Goal: Task Accomplishment & Management: Complete application form

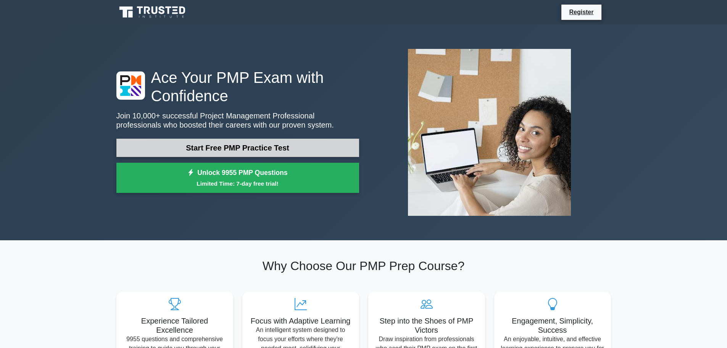
click at [224, 149] on link "Start Free PMP Practice Test" at bounding box center [237, 148] width 243 height 18
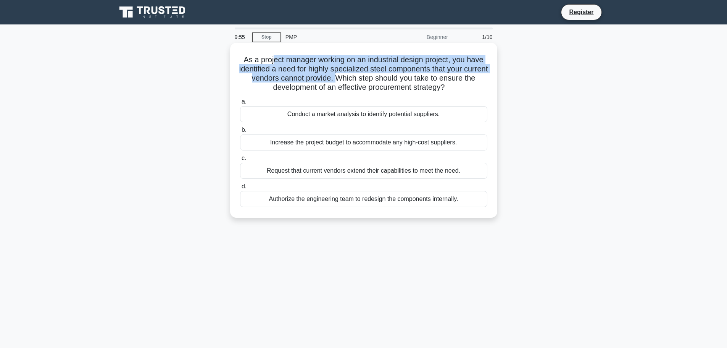
drag, startPoint x: 274, startPoint y: 60, endPoint x: 360, endPoint y: 83, distance: 88.2
click at [357, 82] on h5 "As a project manager working on an industrial design project, you have identifi…" at bounding box center [363, 73] width 249 height 37
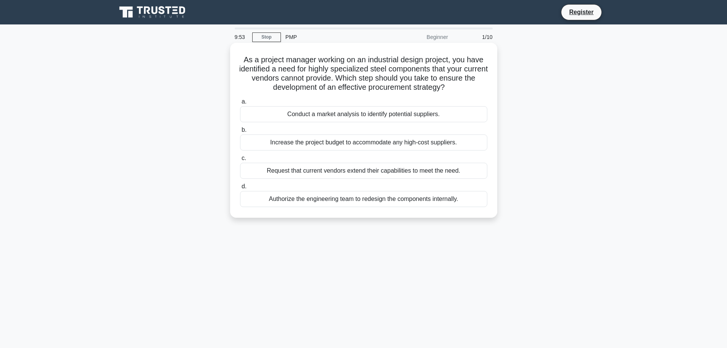
click at [258, 63] on h5 "As a project manager working on an industrial design project, you have identifi…" at bounding box center [363, 73] width 249 height 37
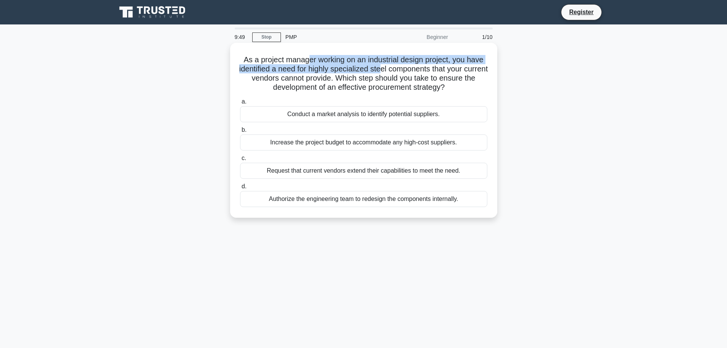
drag, startPoint x: 311, startPoint y: 62, endPoint x: 396, endPoint y: 70, distance: 85.9
click at [394, 71] on h5 "As a project manager working on an industrial design project, you have identifi…" at bounding box center [363, 73] width 249 height 37
click at [418, 63] on h5 "As a project manager working on an industrial design project, you have identifi…" at bounding box center [363, 73] width 249 height 37
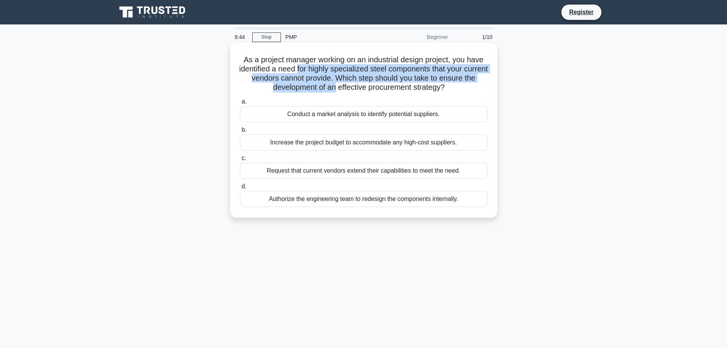
drag, startPoint x: 314, startPoint y: 69, endPoint x: 343, endPoint y: 84, distance: 32.1
click at [341, 84] on h5 "As a project manager working on an industrial design project, you have identifi…" at bounding box center [363, 73] width 249 height 37
click at [379, 73] on h5 "As a project manager working on an industrial design project, you have identifi…" at bounding box center [363, 73] width 249 height 37
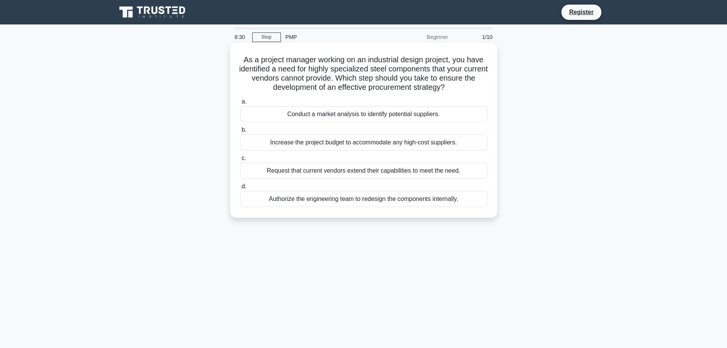
click at [308, 112] on div "Conduct a market analysis to identify potential suppliers." at bounding box center [363, 114] width 247 height 16
click at [240, 104] on input "a. Conduct a market analysis to identify potential suppliers." at bounding box center [240, 101] width 0 height 5
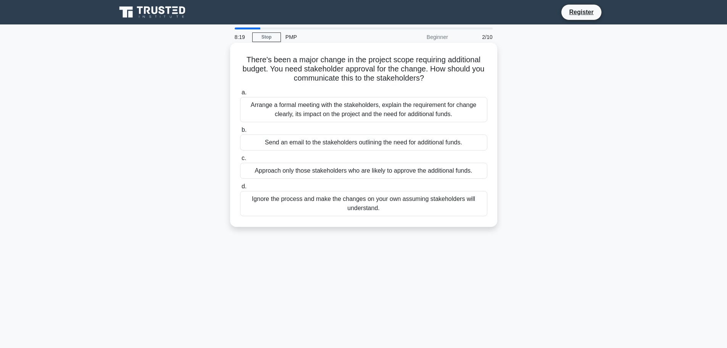
drag, startPoint x: 338, startPoint y: 68, endPoint x: 441, endPoint y: 74, distance: 103.2
click at [445, 74] on h5 "There's been a major change in the project scope requiring additional budget. Y…" at bounding box center [363, 69] width 249 height 28
click at [329, 86] on div "There's been a major change in the project scope requiring additional budget. Y…" at bounding box center [363, 135] width 261 height 178
click at [384, 114] on div "Arrange a formal meeting with the stakeholders, explain the requirement for cha…" at bounding box center [363, 109] width 247 height 25
click at [240, 95] on input "a. Arrange a formal meeting with the stakeholders, explain the requirement for …" at bounding box center [240, 92] width 0 height 5
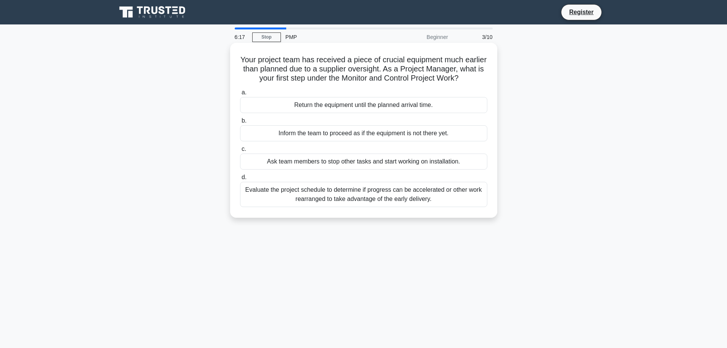
click at [362, 195] on div "Evaluate the project schedule to determine if progress can be accelerated or ot…" at bounding box center [363, 194] width 247 height 25
click at [240, 180] on input "d. Evaluate the project schedule to determine if progress can be accelerated or…" at bounding box center [240, 177] width 0 height 5
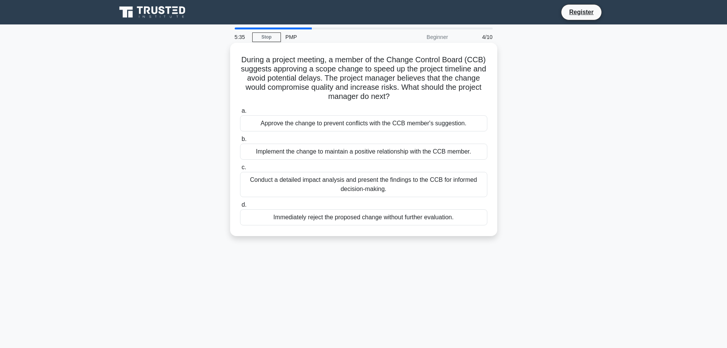
click at [349, 185] on div "Conduct a detailed impact analysis and present the findings to the CCB for info…" at bounding box center [363, 184] width 247 height 25
click at [240, 170] on input "c. Conduct a detailed impact analysis and present the findings to the CCB for i…" at bounding box center [240, 167] width 0 height 5
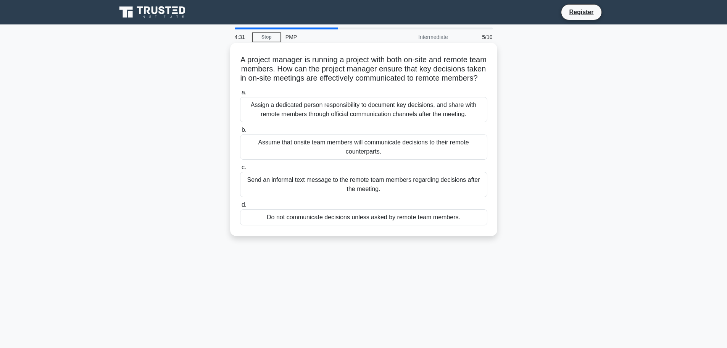
click at [370, 119] on div "Assign a dedicated person responsibility to document key decisions, and share w…" at bounding box center [363, 109] width 247 height 25
click at [240, 95] on input "a. Assign a dedicated person responsibility to document key decisions, and shar…" at bounding box center [240, 92] width 0 height 5
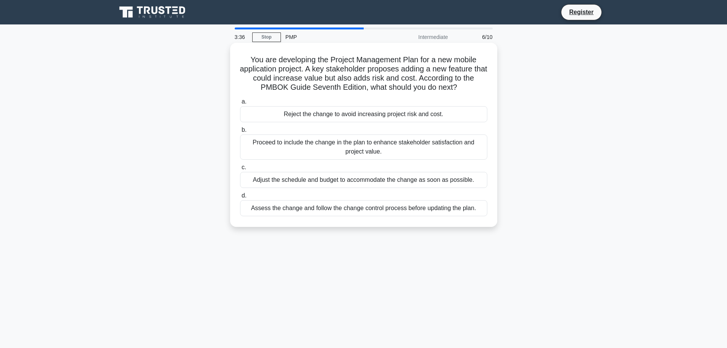
click at [354, 211] on div "Assess the change and follow the change control process before updating the pla…" at bounding box center [363, 208] width 247 height 16
click at [240, 198] on input "d. Assess the change and follow the change control process before updating the …" at bounding box center [240, 195] width 0 height 5
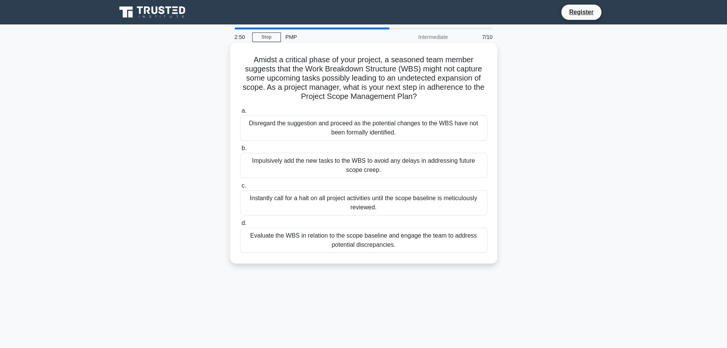
click at [410, 243] on div "Evaluate the WBS in relation to the scope baseline and engage the team to addre…" at bounding box center [363, 240] width 247 height 25
click at [240, 226] on input "d. Evaluate the WBS in relation to the scope baseline and engage the team to ad…" at bounding box center [240, 223] width 0 height 5
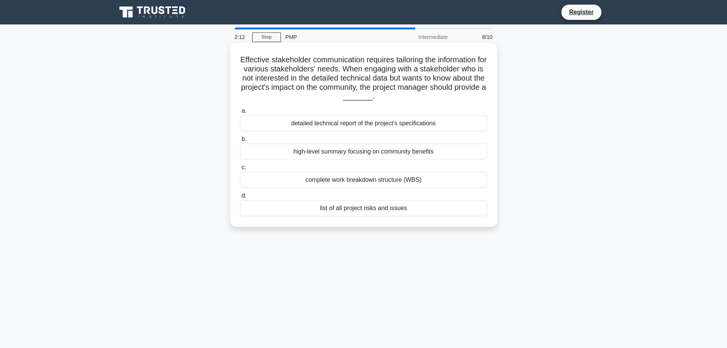
click at [365, 149] on div "high-level summary focusing on community benefits" at bounding box center [363, 152] width 247 height 16
click at [240, 142] on input "b. high-level summary focusing on community benefits" at bounding box center [240, 139] width 0 height 5
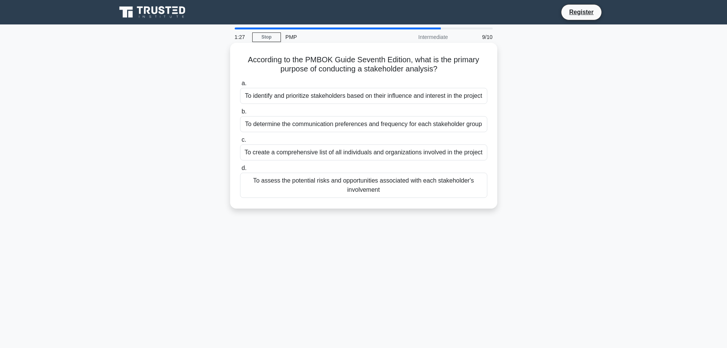
click at [328, 187] on div "To assess the potential risks and opportunities associated with each stakeholde…" at bounding box center [363, 185] width 247 height 25
click at [240, 171] on input "d. To assess the potential risks and opportunities associated with each stakeho…" at bounding box center [240, 168] width 0 height 5
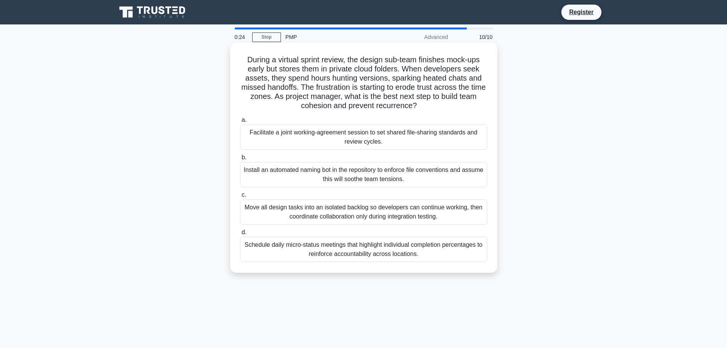
click at [308, 176] on div "Install an automated naming bot in the repository to enforce file conventions a…" at bounding box center [363, 174] width 247 height 25
click at [240, 160] on input "b. Install an automated naming bot in the repository to enforce file convention…" at bounding box center [240, 157] width 0 height 5
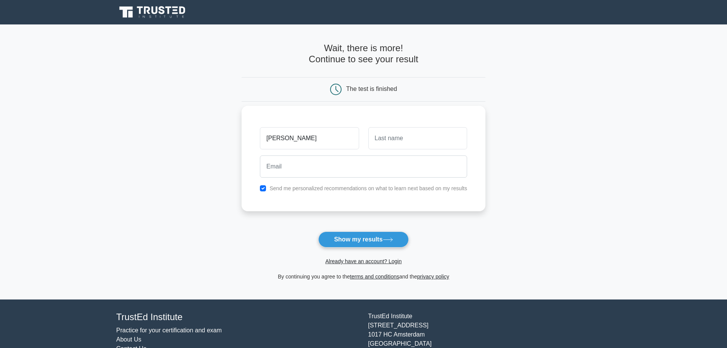
type input "ahmad"
click at [394, 139] on input "text" at bounding box center [417, 138] width 99 height 22
type input "fuqaha"
click at [274, 165] on input "email" at bounding box center [363, 166] width 207 height 22
type input "ahmad664@hotmail.com"
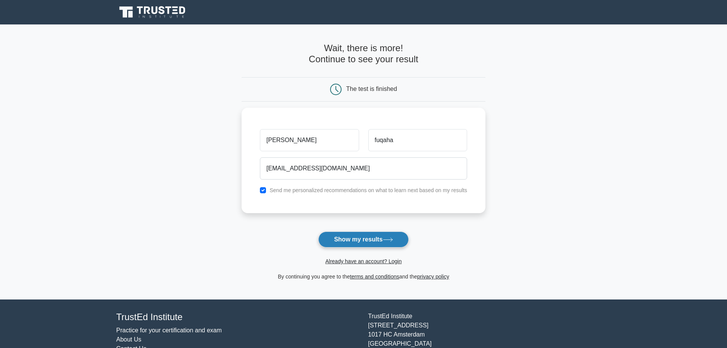
click at [366, 241] on button "Show my results" at bounding box center [363, 239] width 90 height 16
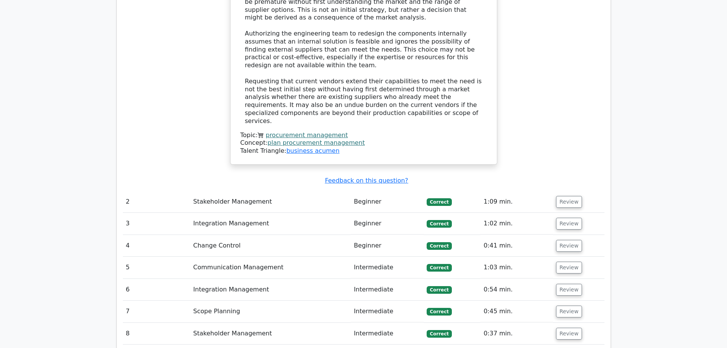
scroll to position [991, 0]
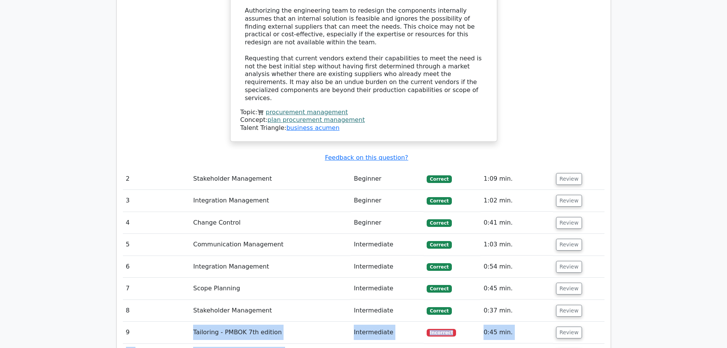
drag, startPoint x: 194, startPoint y: 271, endPoint x: 274, endPoint y: 283, distance: 81.4
click at [274, 283] on tbody "1 Procurement Management Beginner [GEOGRAPHIC_DATA] 1:30 min. Review" at bounding box center [364, 27] width 482 height 676
click at [292, 321] on td "Tailoring - PMBOK 7th edition" at bounding box center [270, 332] width 161 height 22
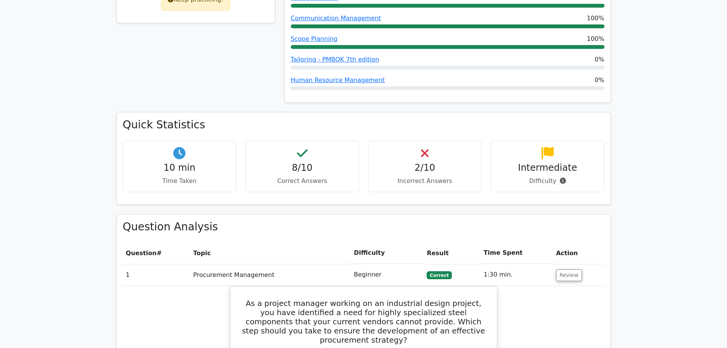
scroll to position [431, 0]
